Goal: Task Accomplishment & Management: Complete application form

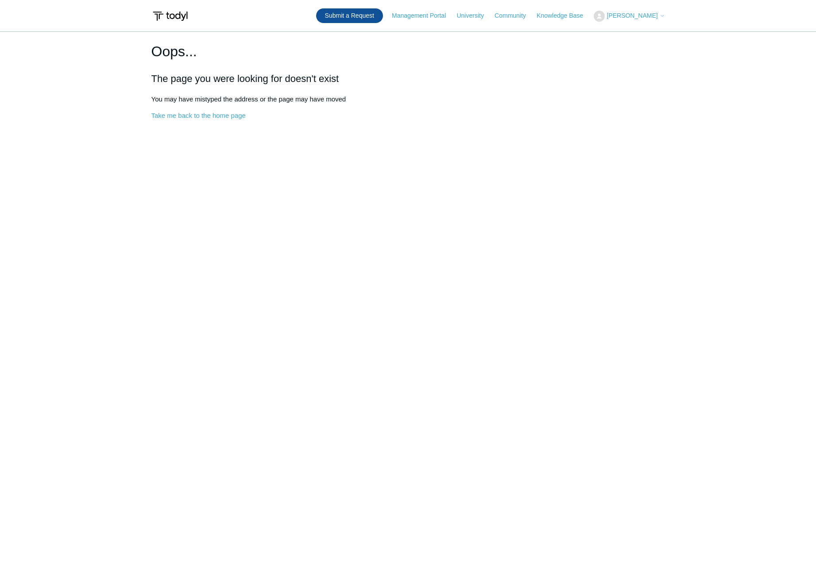
click at [369, 16] on link "Submit a Request" at bounding box center [349, 15] width 67 height 15
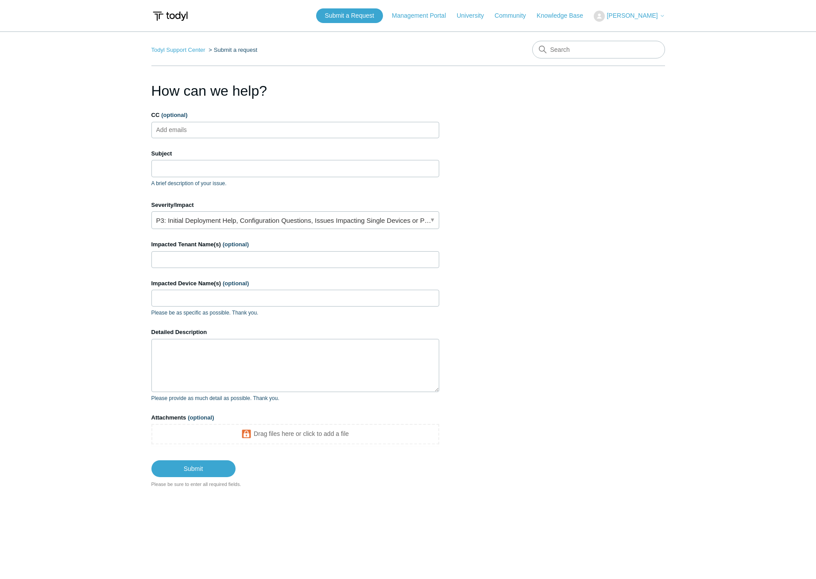
click at [230, 125] on ul "Add emails" at bounding box center [296, 130] width 288 height 16
type input "Q"
click at [194, 127] on input "CC (optional)" at bounding box center [179, 129] width 53 height 13
click at [174, 169] on input "Subject" at bounding box center [296, 168] width 288 height 17
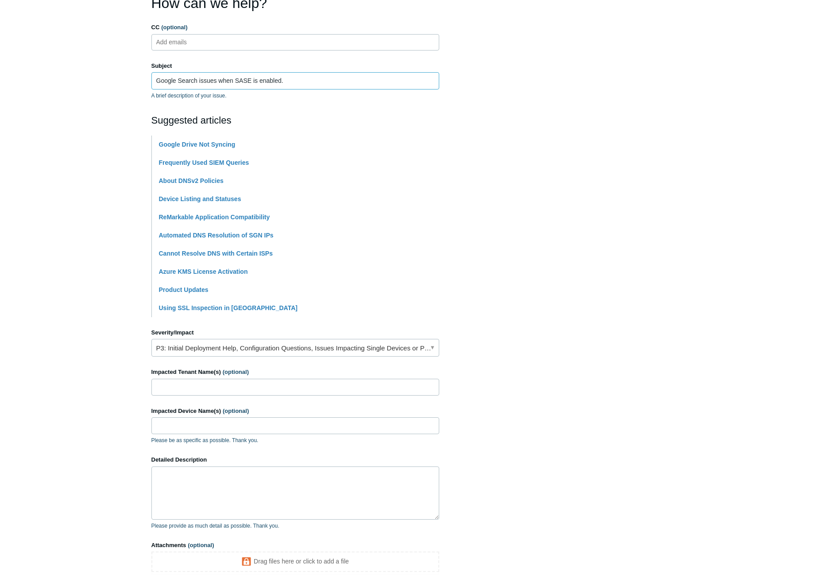
scroll to position [89, 0]
type input "Google Search issues when SASE is enabled."
click at [294, 344] on link "P3: Initial Deployment Help, Configuration Questions, Issues Impacting Single D…" at bounding box center [296, 347] width 288 height 18
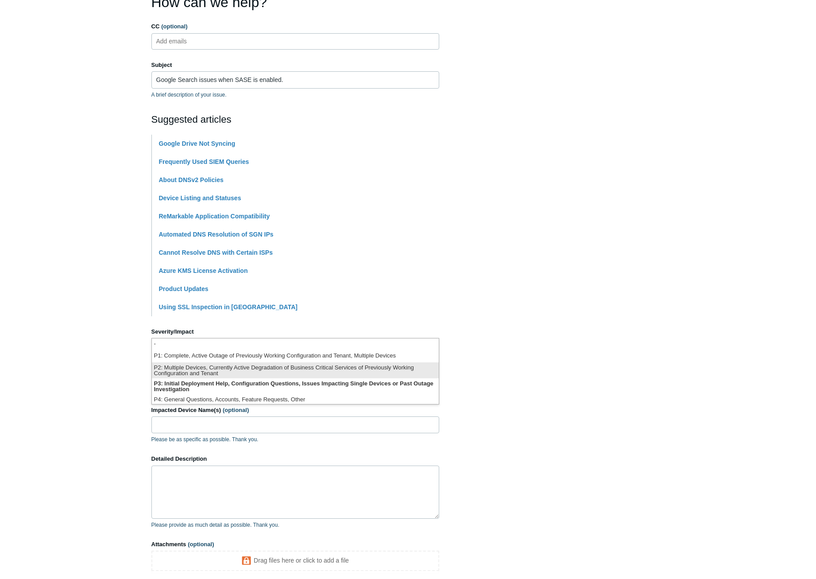
click at [299, 373] on li "P2: Multiple Devices, Currently Active Degradation of Business Critical Service…" at bounding box center [295, 370] width 287 height 16
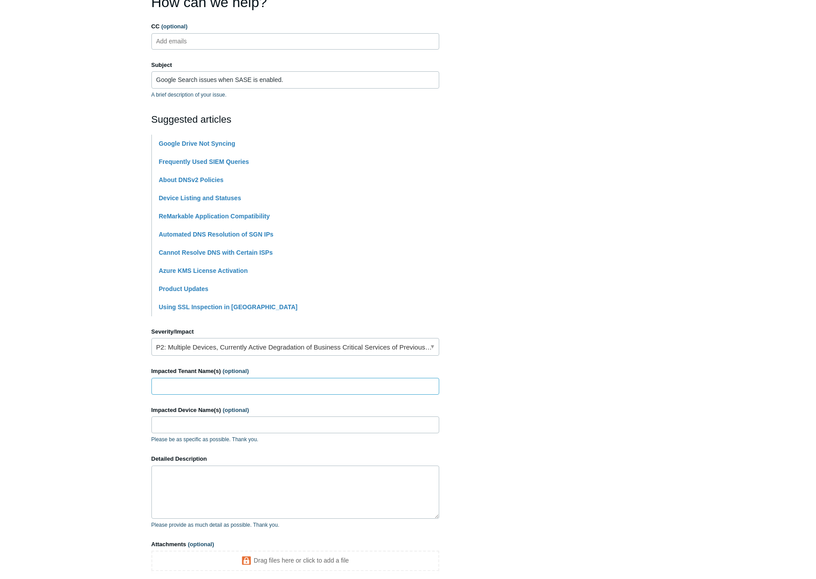
click at [261, 382] on input "Impacted Tenant Name(s) (optional)" at bounding box center [296, 386] width 288 height 17
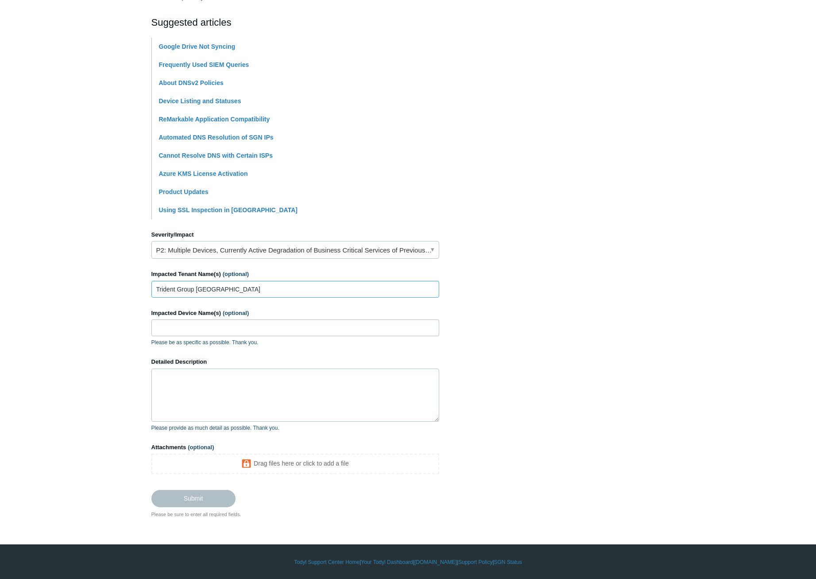
scroll to position [186, 0]
type input "Trident Group [GEOGRAPHIC_DATA]"
click at [245, 391] on textarea "Detailed Description" at bounding box center [296, 394] width 288 height 53
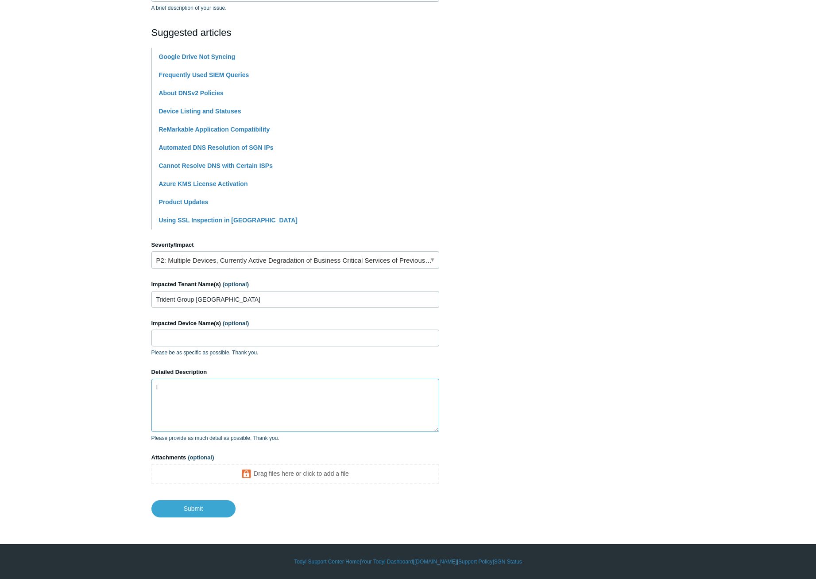
scroll to position [175, 0]
type textarea "Issues with google search are happening when devices with SASE are on site. The…"
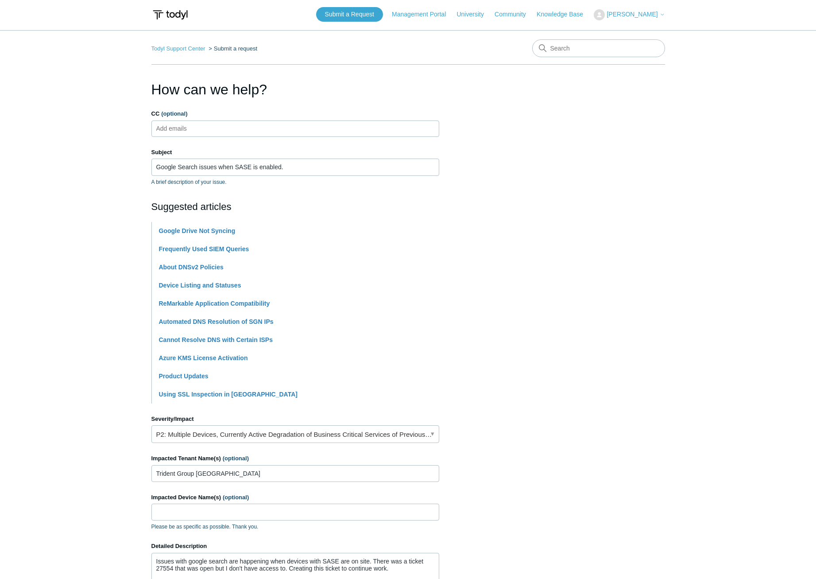
scroll to position [0, 0]
click at [188, 125] on input "CC (optional)" at bounding box center [179, 129] width 53 height 13
paste input "quentin.merricks@umittech.com"
type input "quentin.merricks@umittech.com"
type input "fred.bebe"
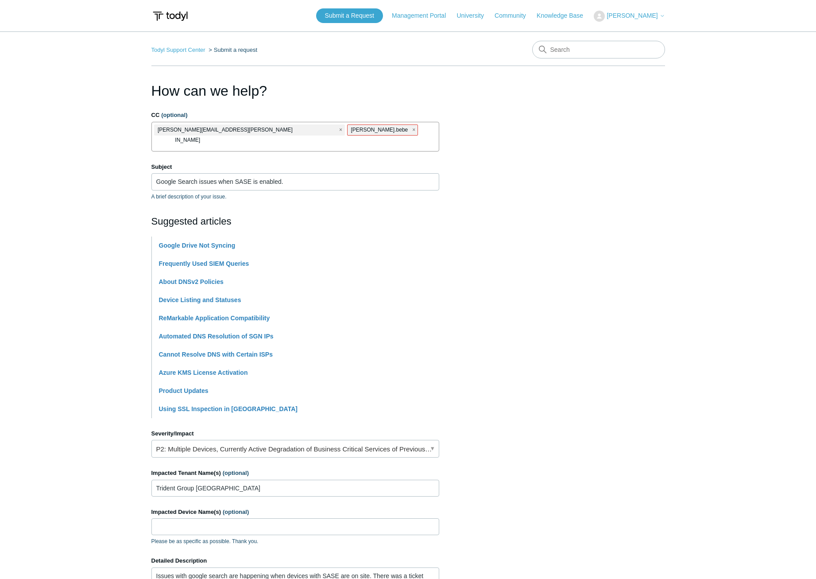
click at [351, 130] on span "fred.bebe" at bounding box center [379, 130] width 57 height 10
click at [175, 136] on input "CC (optional)" at bounding box center [164, 142] width 22 height 13
click at [412, 132] on span "close" at bounding box center [413, 130] width 3 height 10
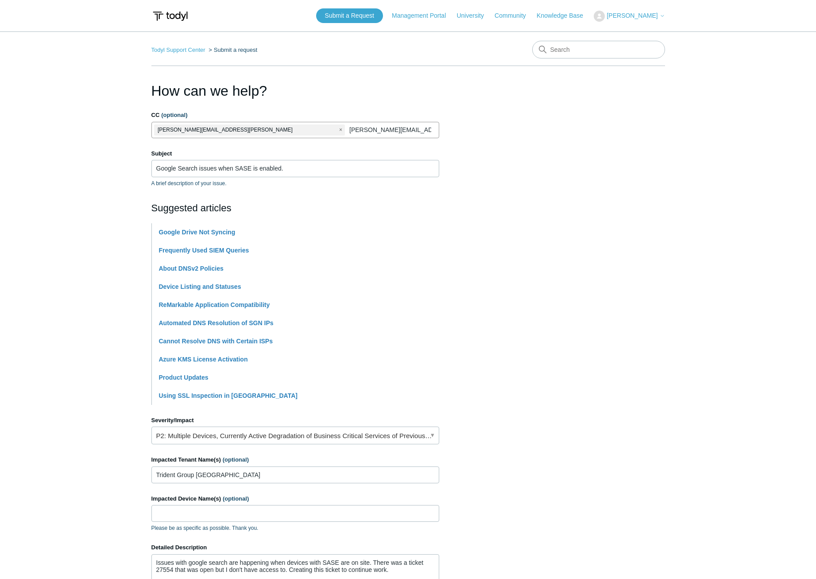
type input "fred.beeba@umittech.com"
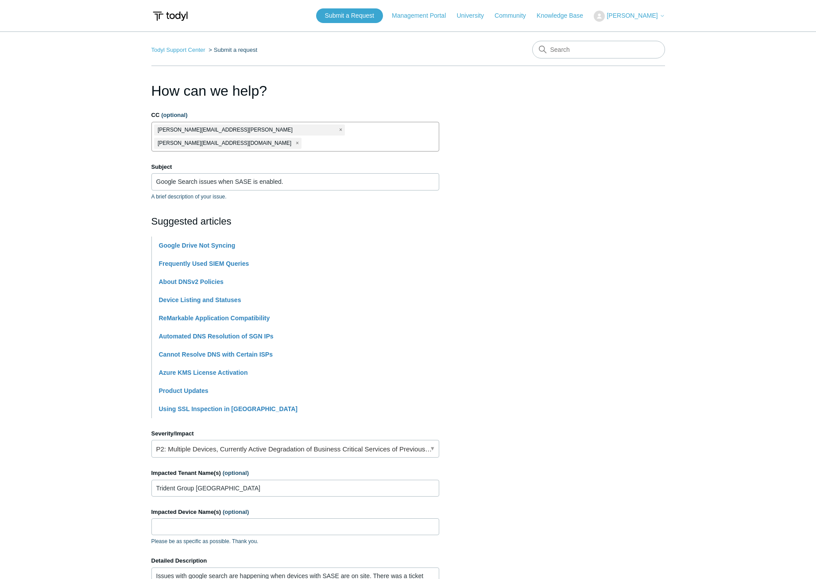
click at [690, 162] on main "Todyl Support Center Submit a request How can we help? CC (optional) quentin.me…" at bounding box center [408, 368] width 816 height 675
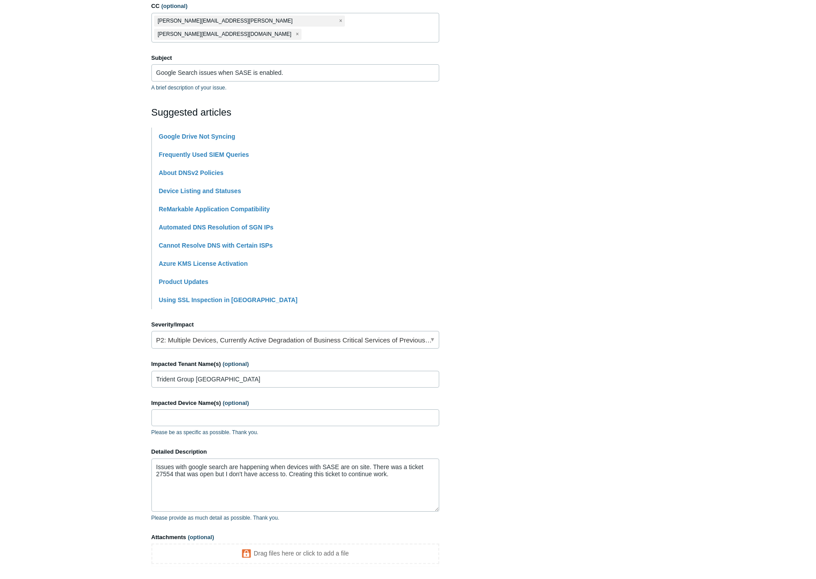
scroll to position [133, 0]
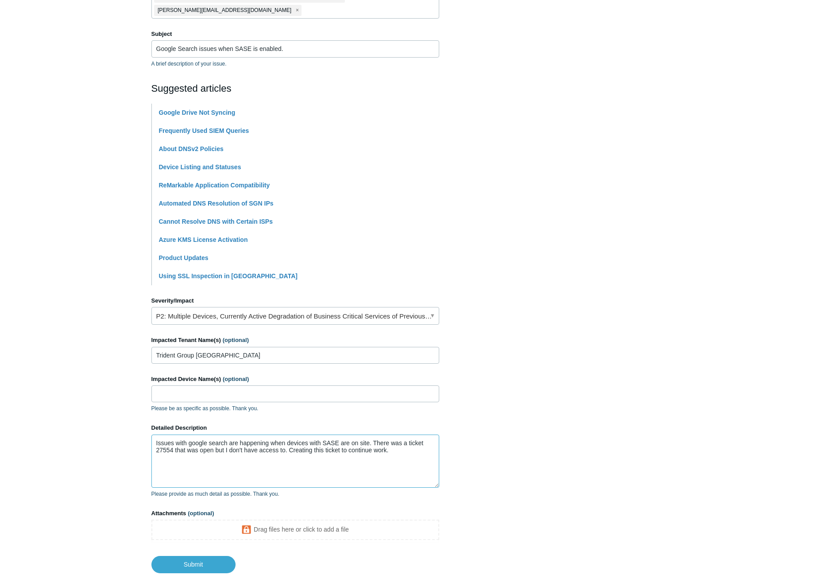
click at [397, 439] on textarea "Issues with google search are happening when devices with SASE are on site. The…" at bounding box center [296, 461] width 288 height 53
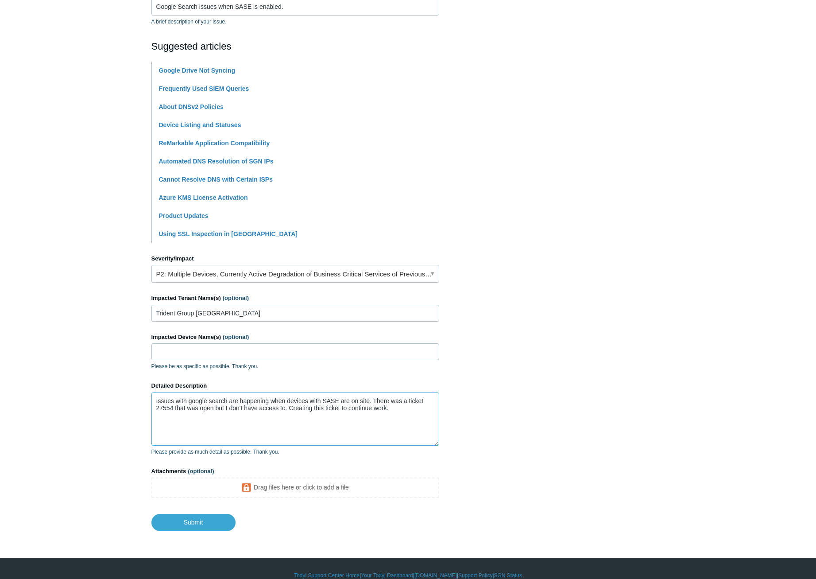
scroll to position [175, 0]
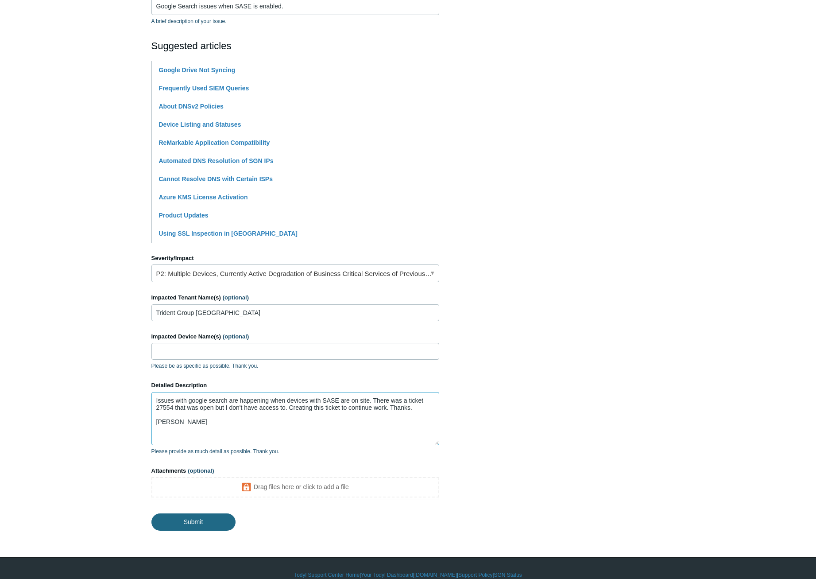
type textarea "Issues with google search are happening when devices with SASE are on site. The…"
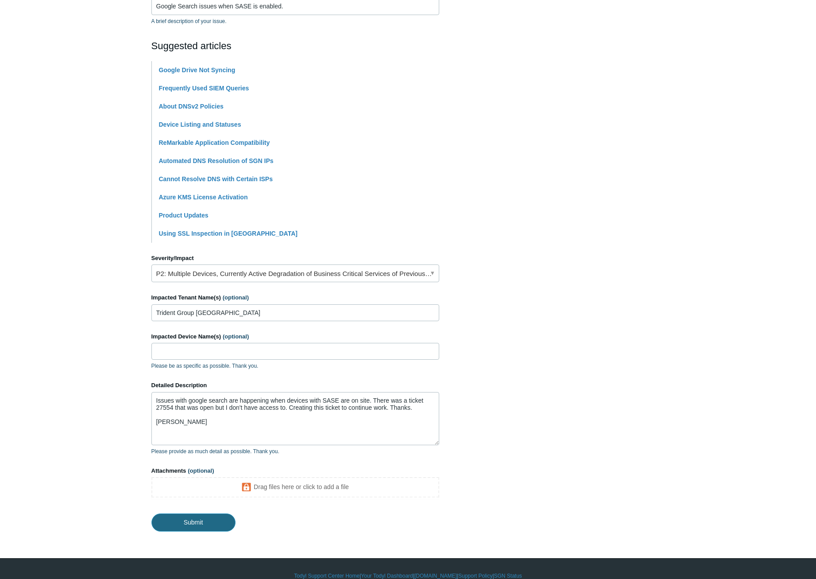
click at [213, 513] on input "Submit" at bounding box center [194, 522] width 84 height 18
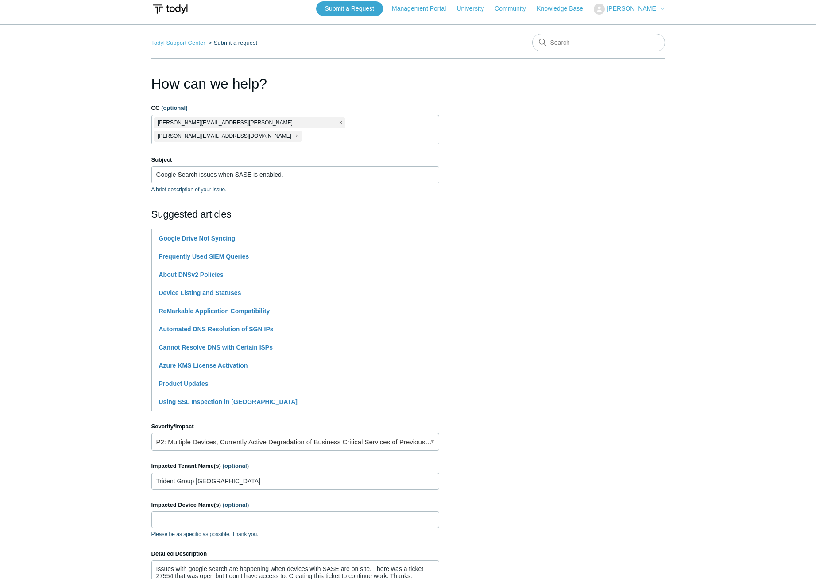
scroll to position [0, 0]
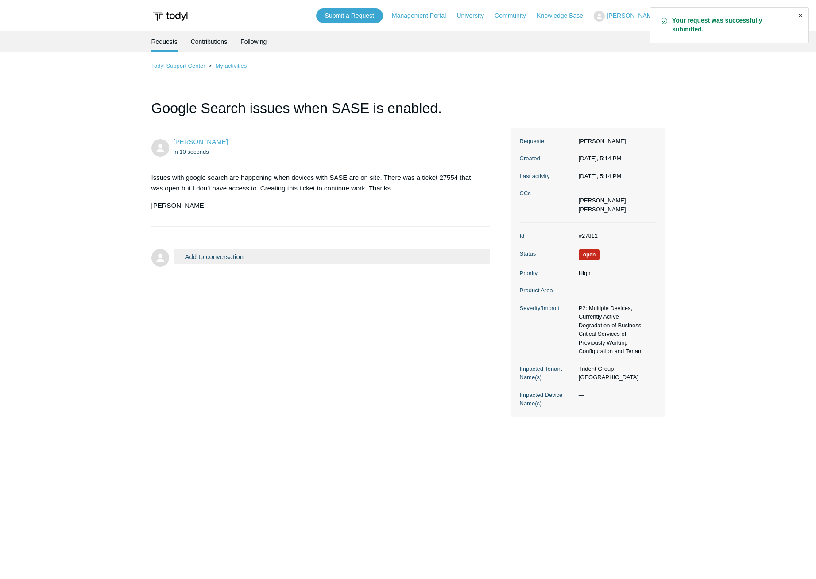
click at [801, 15] on div "Close" at bounding box center [801, 15] width 12 height 12
click at [304, 322] on div "Ryan Larkin in 10 seconds Issues with google search are happening when devices …" at bounding box center [409, 272] width 514 height 289
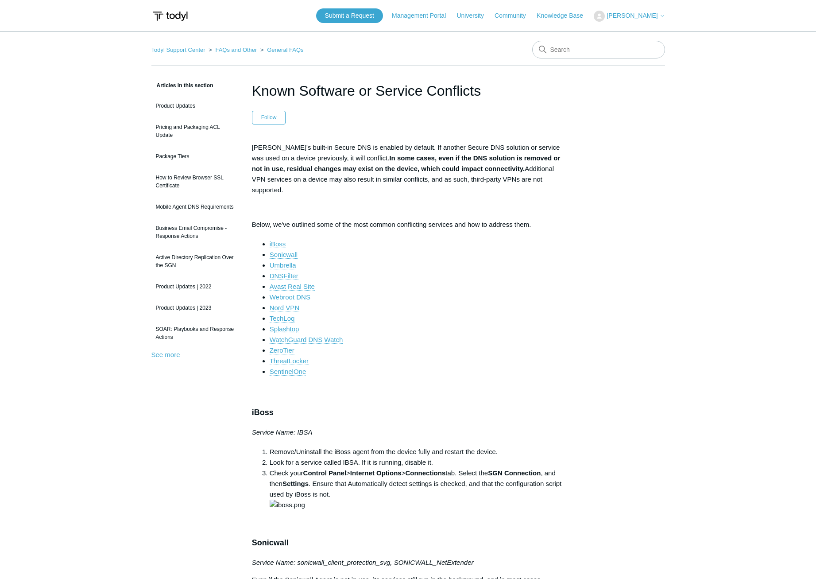
click at [288, 304] on link "Nord VPN" at bounding box center [285, 308] width 30 height 8
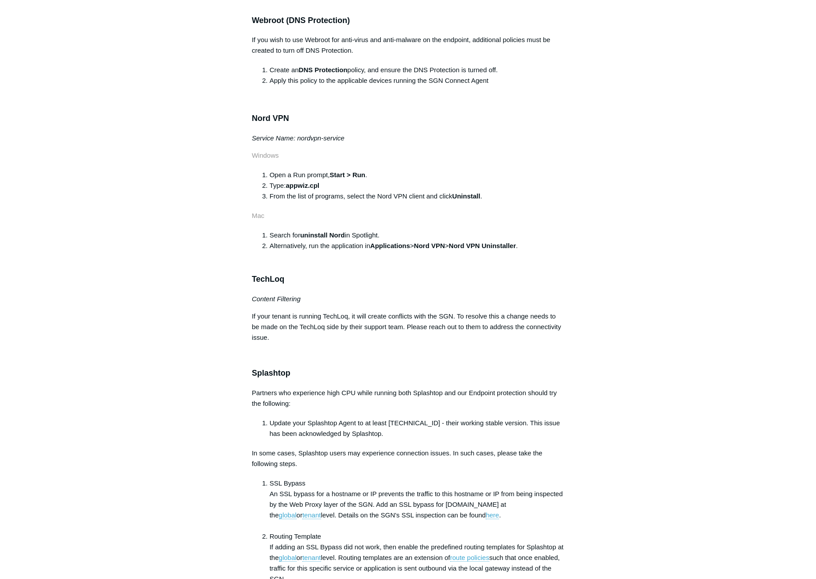
scroll to position [1120, 0]
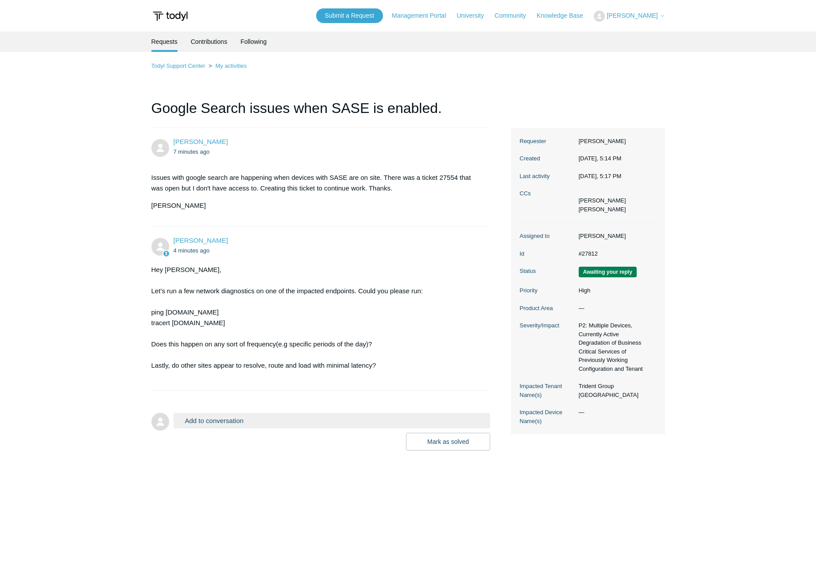
click at [241, 411] on form "Add to conversation CC Add emails Drag files here or click to add a file [PERSO…" at bounding box center [321, 425] width 339 height 51
click at [239, 421] on button "Add to conversation" at bounding box center [332, 421] width 317 height 16
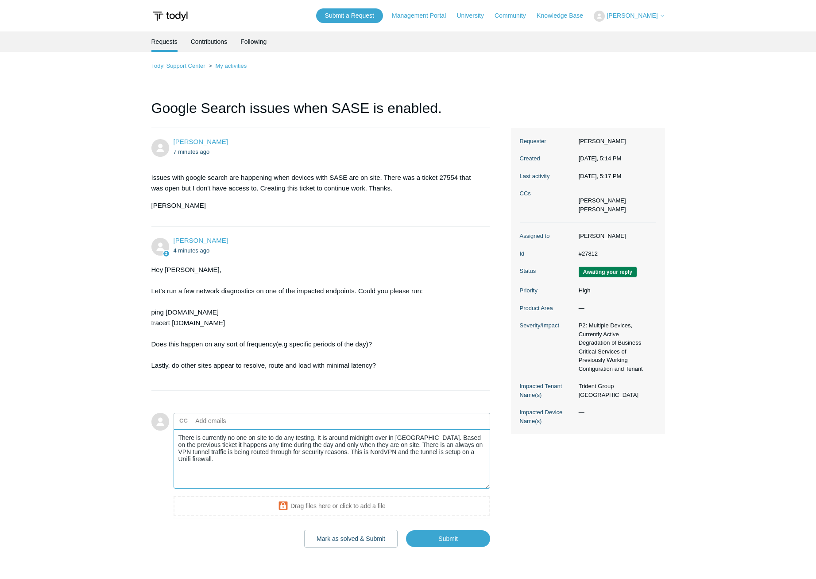
click at [439, 471] on textarea "There is currently no one on site to do any testing. It is around midnight over…" at bounding box center [332, 459] width 317 height 60
click at [479, 457] on textarea "There is currently no one on site to do any testing. It is around midnight over…" at bounding box center [332, 459] width 317 height 60
click at [342, 466] on textarea "There is currently no one on site to do any testing. It is around midnight over…" at bounding box center [332, 459] width 317 height 60
click at [338, 464] on textarea "There is currently no one on site to do any testing. It is around midnight over…" at bounding box center [332, 459] width 317 height 60
click at [333, 461] on textarea "There is currently no one on site to do any testing. It is around midnight over…" at bounding box center [332, 459] width 317 height 60
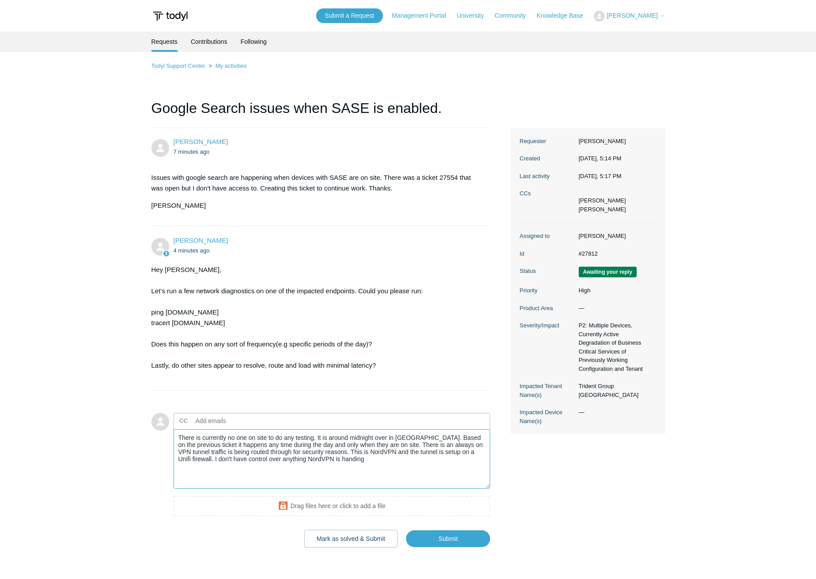
click at [330, 460] on textarea "There is currently no one on site to do any testing. It is around midnight over…" at bounding box center [332, 459] width 317 height 60
click at [477, 455] on textarea "There is currently no one on site to do any testing. It is around midnight over…" at bounding box center [332, 459] width 317 height 60
drag, startPoint x: 353, startPoint y: 461, endPoint x: 214, endPoint y: 461, distance: 138.2
click at [214, 461] on textarea "There is currently no one on site to do any testing. It is around midnight over…" at bounding box center [332, 459] width 317 height 60
click at [327, 473] on textarea "There is currently no one on site to do any testing. It is around midnight over…" at bounding box center [332, 459] width 317 height 60
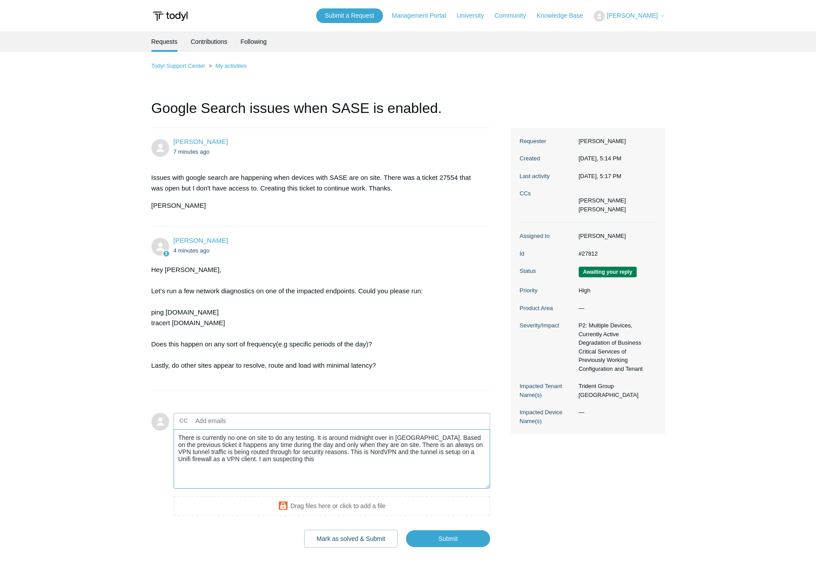
drag, startPoint x: 310, startPoint y: 464, endPoint x: 377, endPoint y: 445, distance: 69.9
click at [377, 445] on textarea "There is currently no one on site to do any testing. It is around midnight over…" at bounding box center [332, 459] width 317 height 60
type textarea "There is currently no one on site to do any testing. It is around midnight over…"
click at [427, 537] on input "Submit" at bounding box center [448, 539] width 84 height 18
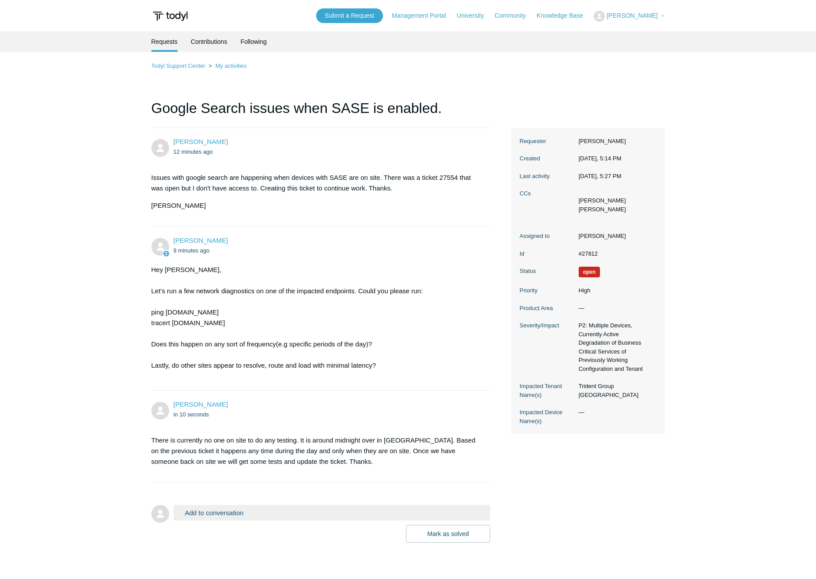
click at [744, 455] on main "Requests Contributions Following Todyl Support Center My activities Google Sear…" at bounding box center [408, 291] width 816 height 521
click at [604, 209] on li "[PERSON_NAME]" at bounding box center [602, 209] width 47 height 9
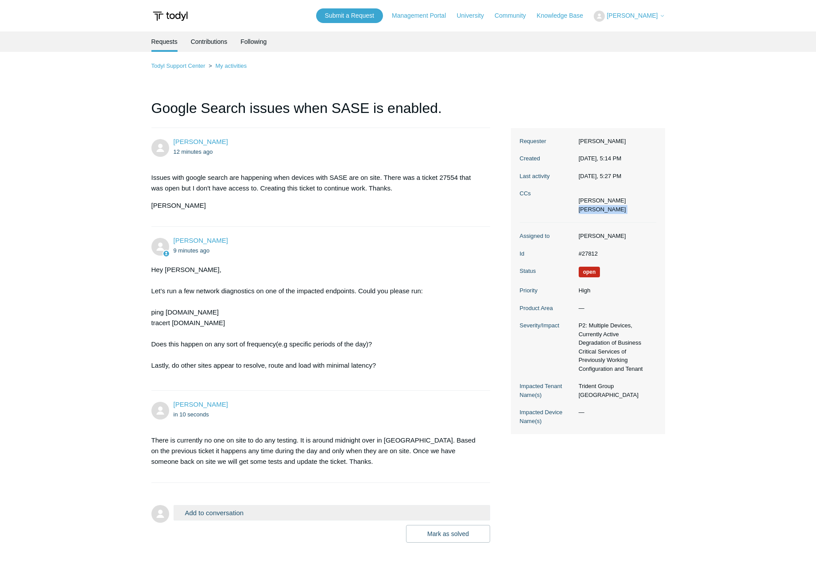
click at [604, 208] on li "[PERSON_NAME]" at bounding box center [602, 209] width 47 height 9
drag, startPoint x: 604, startPoint y: 208, endPoint x: 612, endPoint y: 211, distance: 8.6
click at [609, 210] on li "[PERSON_NAME]" at bounding box center [602, 209] width 47 height 9
click at [612, 212] on li "[PERSON_NAME]" at bounding box center [602, 209] width 47 height 9
drag, startPoint x: 732, startPoint y: 485, endPoint x: 718, endPoint y: 476, distance: 16.1
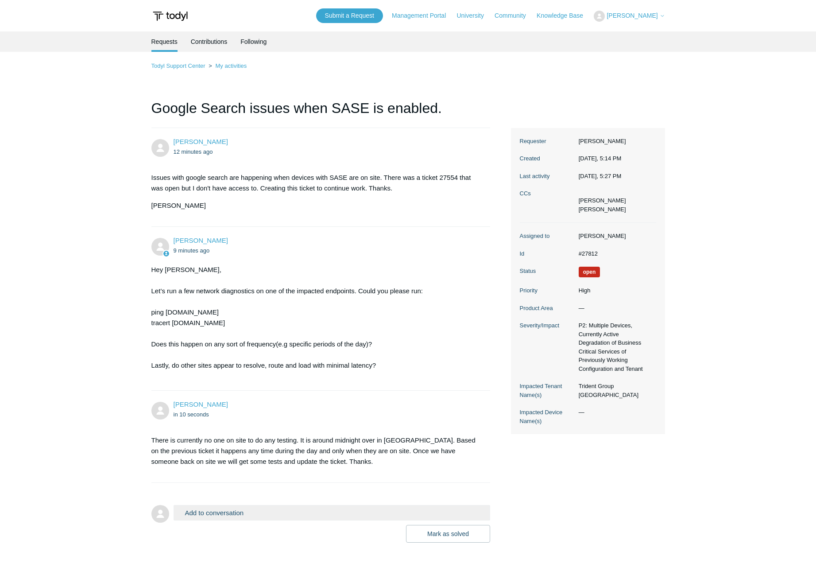
click at [732, 485] on main "Requests Contributions Following Todyl Support Center My activities Google Sear…" at bounding box center [408, 291] width 816 height 521
click at [595, 206] on li "[PERSON_NAME]" at bounding box center [602, 209] width 47 height 9
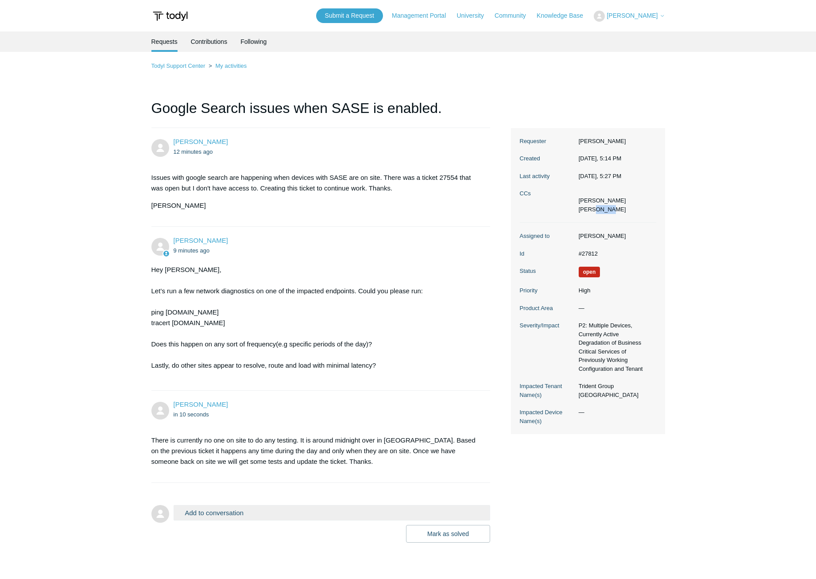
click at [595, 206] on li "[PERSON_NAME]" at bounding box center [602, 209] width 47 height 9
drag, startPoint x: 595, startPoint y: 206, endPoint x: 625, endPoint y: 268, distance: 69.1
click at [625, 268] on dd "Open" at bounding box center [616, 272] width 82 height 11
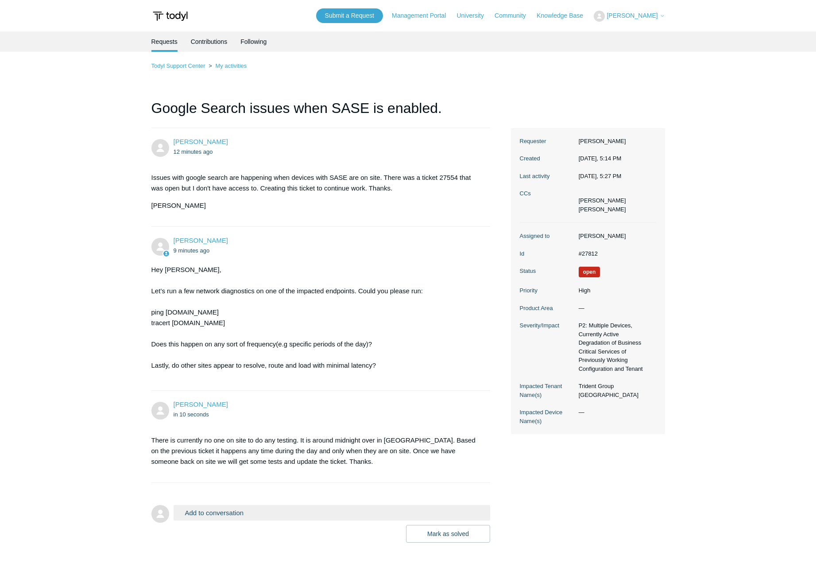
click at [625, 268] on dd "Open" at bounding box center [616, 272] width 82 height 11
click at [606, 304] on dd "—" at bounding box center [616, 308] width 82 height 9
click at [708, 468] on main "Requests Contributions Following Todyl Support Center My activities Google Sear…" at bounding box center [408, 291] width 816 height 521
click at [582, 206] on li "[PERSON_NAME]" at bounding box center [602, 209] width 47 height 9
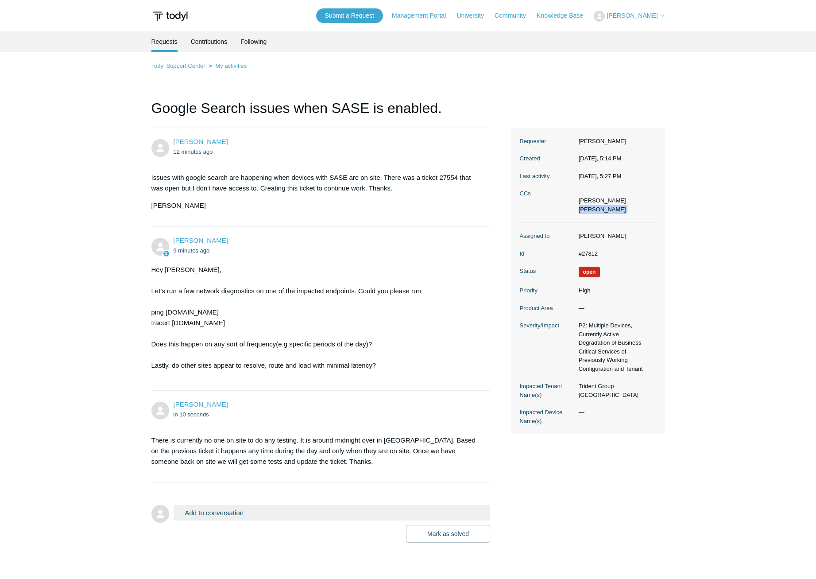
click at [582, 206] on li "[PERSON_NAME]" at bounding box center [602, 209] width 47 height 9
click at [583, 204] on li "[PERSON_NAME]" at bounding box center [602, 200] width 47 height 9
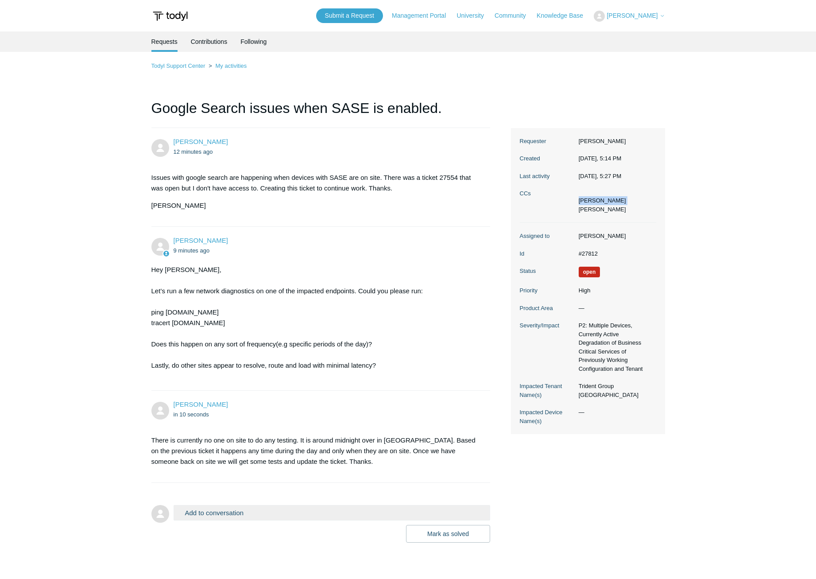
click at [583, 204] on li "[PERSON_NAME]" at bounding box center [602, 200] width 47 height 9
click at [583, 205] on ul "[PERSON_NAME] [PERSON_NAME]" at bounding box center [602, 204] width 47 height 17
click at [583, 205] on li "[PERSON_NAME]" at bounding box center [602, 209] width 47 height 9
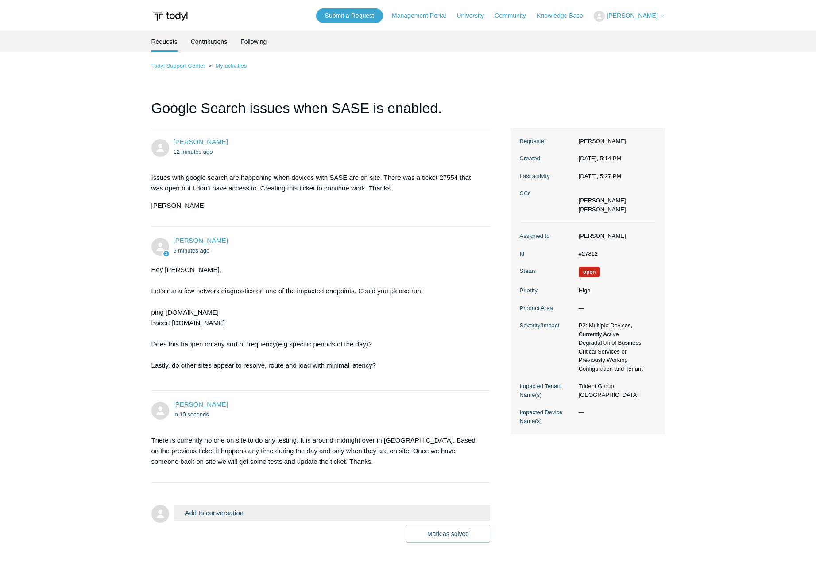
drag, startPoint x: 583, startPoint y: 205, endPoint x: 583, endPoint y: 214, distance: 9.8
click at [583, 214] on dl "Requester [PERSON_NAME] Created [DATE], 5:14 PM Last activity [DATE], 5:27 PM C…" at bounding box center [588, 175] width 136 height 95
drag, startPoint x: 581, startPoint y: 214, endPoint x: 566, endPoint y: 222, distance: 16.6
click at [566, 222] on dl "Requester [PERSON_NAME] Created [DATE], 5:14 PM Last activity [DATE], 5:27 PM C…" at bounding box center [588, 175] width 136 height 95
